Goal: Information Seeking & Learning: Understand process/instructions

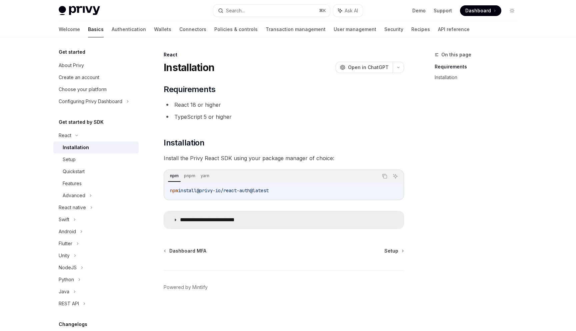
click at [179, 224] on summary "**********" at bounding box center [284, 219] width 240 height 17
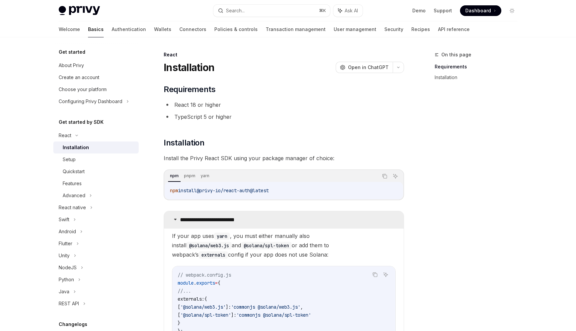
click at [177, 220] on icon at bounding box center [175, 219] width 4 height 4
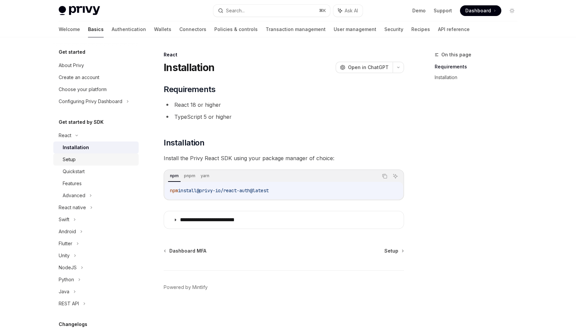
click at [102, 160] on div "Setup" at bounding box center [99, 159] width 72 height 8
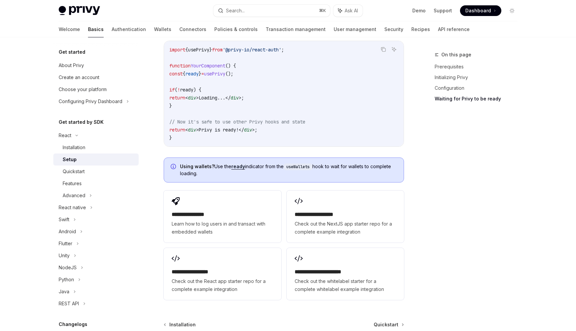
scroll to position [795, 0]
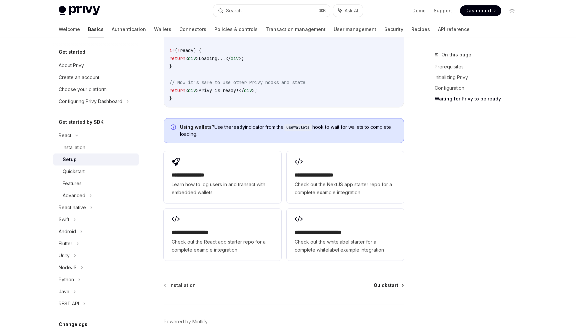
click at [389, 282] on span "Quickstart" at bounding box center [386, 285] width 25 height 7
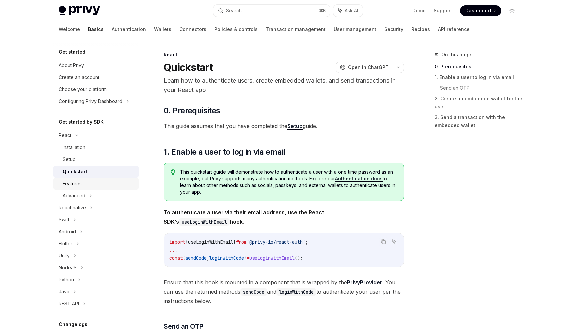
click at [113, 181] on div "Features" at bounding box center [99, 183] width 72 height 8
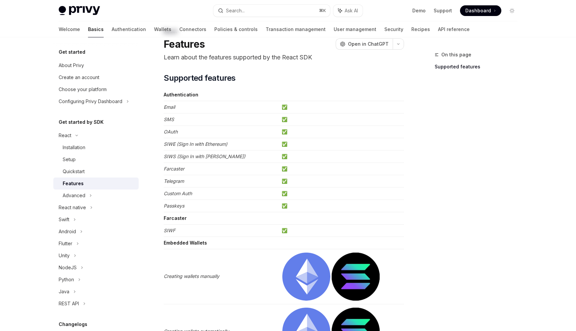
scroll to position [24, 0]
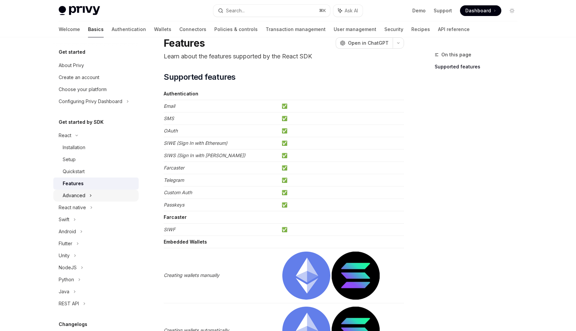
click at [123, 197] on div "Advanced" at bounding box center [95, 195] width 85 height 12
type textarea "*"
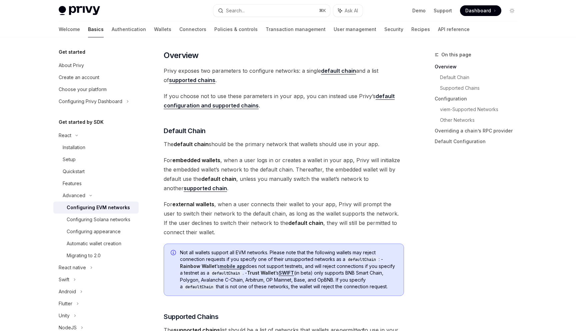
scroll to position [187, 0]
